Goal: Task Accomplishment & Management: Use online tool/utility

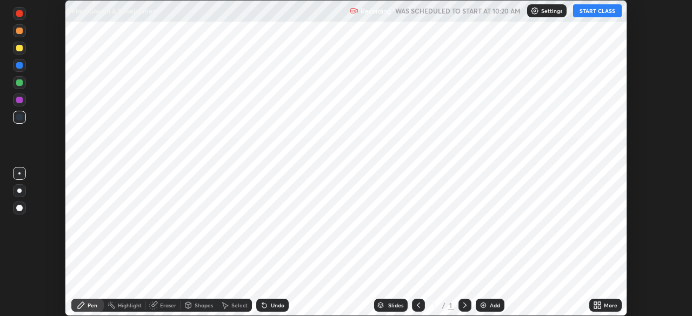
scroll to position [316, 692]
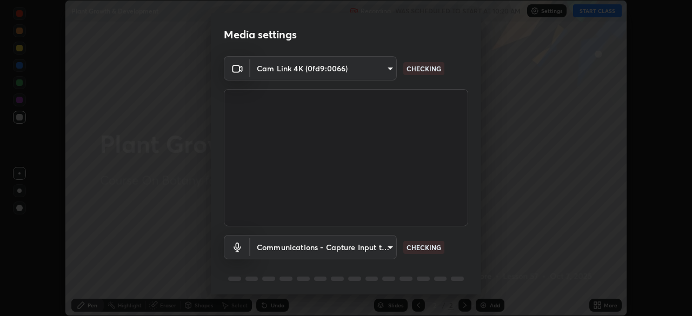
type input "68de15d3c7c539dd33a0a0d586817efffd9657a607fee3fdca6de5f810a24bd6"
type input "communications"
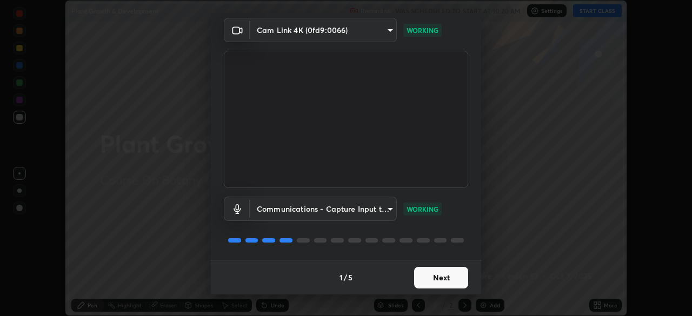
click at [448, 273] on button "Next" at bounding box center [441, 278] width 54 height 22
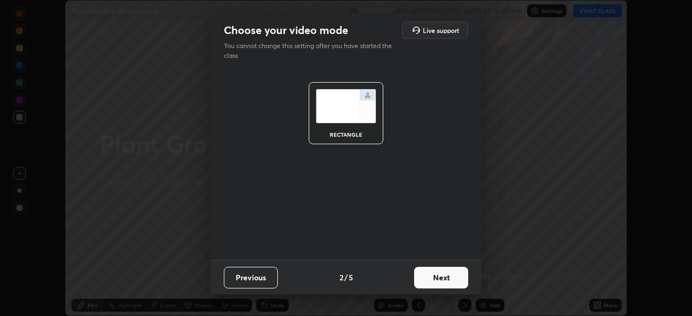
scroll to position [0, 0]
click at [450, 273] on button "Next" at bounding box center [441, 278] width 54 height 22
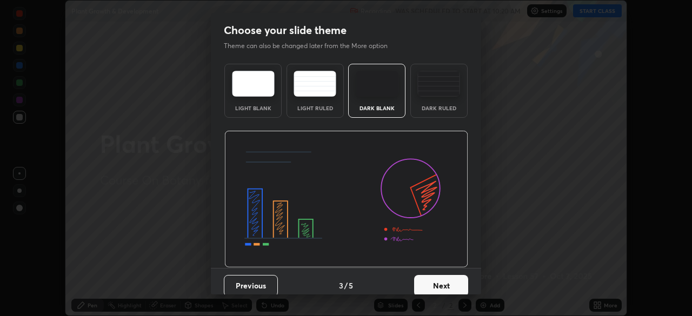
click at [453, 283] on button "Next" at bounding box center [441, 286] width 54 height 22
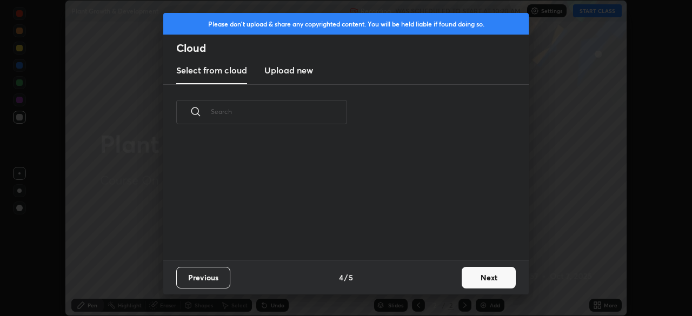
click at [467, 279] on button "Next" at bounding box center [489, 278] width 54 height 22
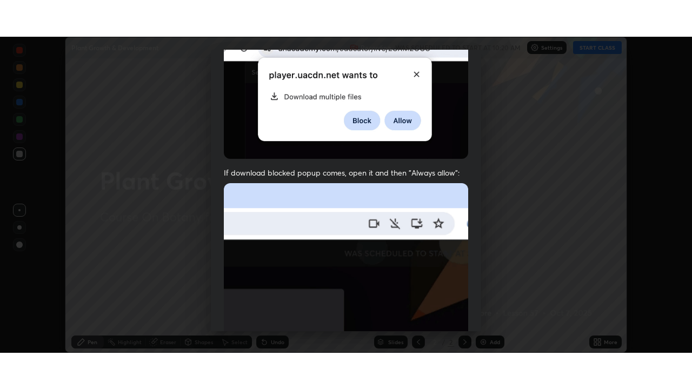
scroll to position [259, 0]
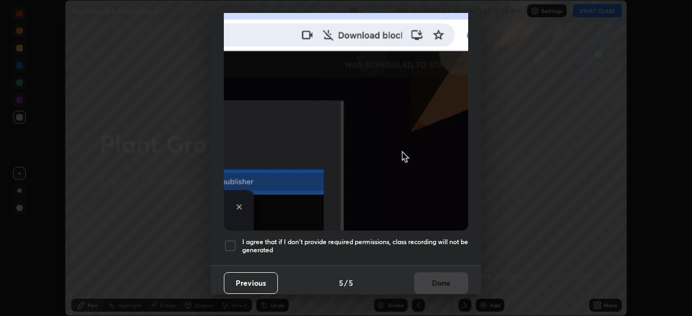
click at [237, 240] on div "I agree that if I don't provide required permissions, class recording will not …" at bounding box center [346, 246] width 244 height 13
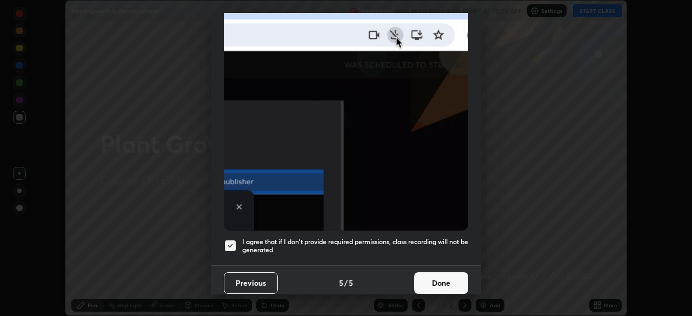
click at [441, 277] on button "Done" at bounding box center [441, 284] width 54 height 22
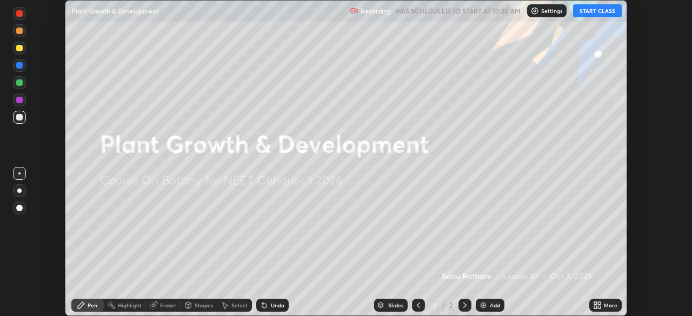
click at [607, 308] on div "More" at bounding box center [611, 305] width 14 height 5
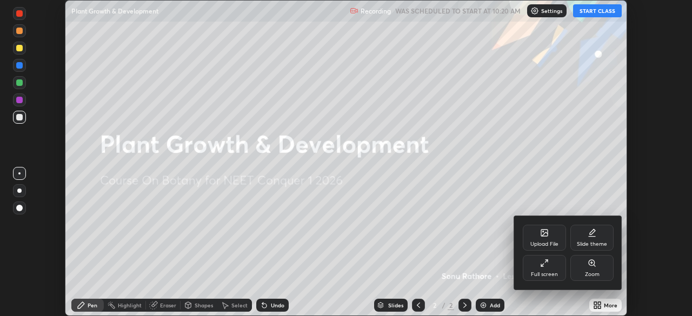
click at [557, 267] on div "Full screen" at bounding box center [544, 268] width 43 height 26
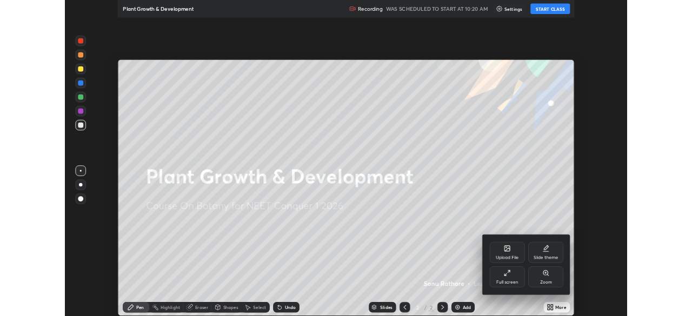
scroll to position [389, 692]
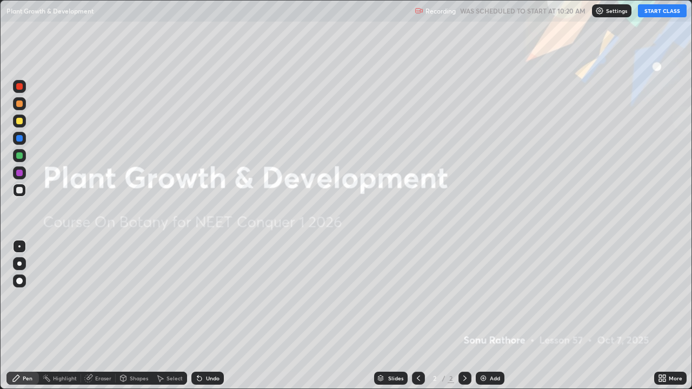
click at [672, 11] on button "START CLASS" at bounding box center [662, 10] width 49 height 13
click at [669, 316] on div "More" at bounding box center [670, 378] width 32 height 13
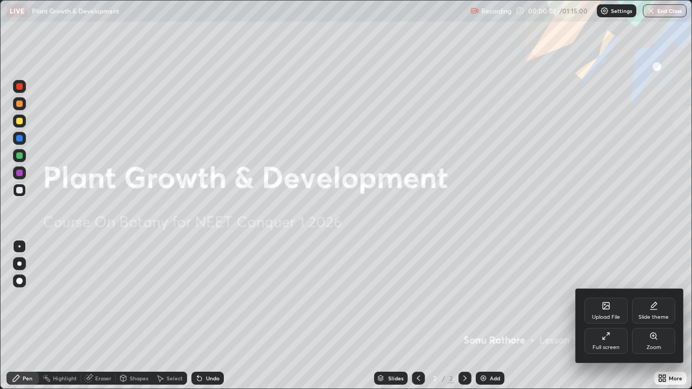
click at [614, 316] on div "Full screen" at bounding box center [606, 347] width 27 height 5
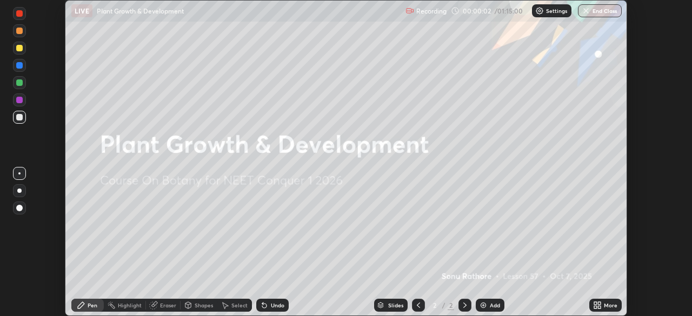
scroll to position [53758, 53382]
